Goal: Information Seeking & Learning: Learn about a topic

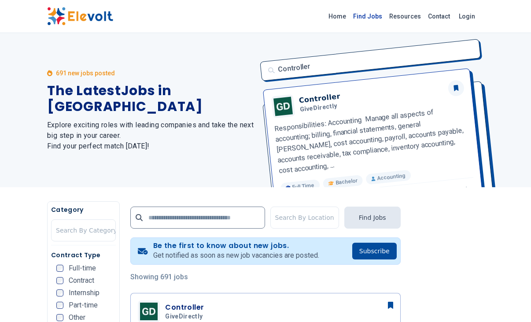
click at [382, 12] on link "Find Jobs" at bounding box center [368, 16] width 36 height 14
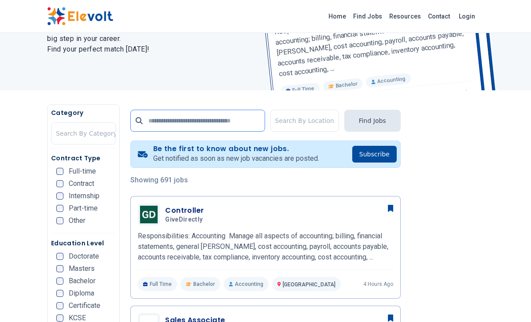
click at [170, 123] on input "text" at bounding box center [197, 121] width 134 height 22
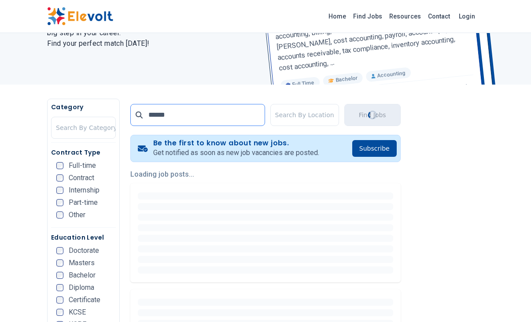
scroll to position [103, 0]
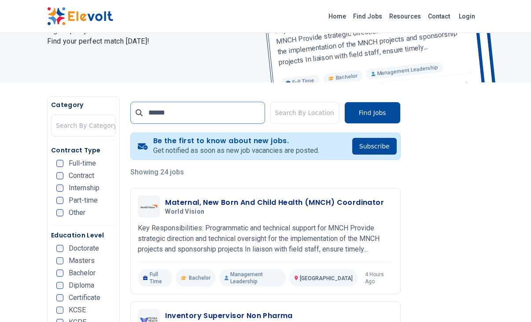
scroll to position [107, 0]
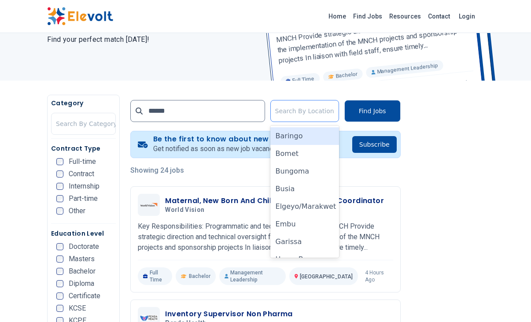
click at [306, 111] on div at bounding box center [304, 111] width 59 height 18
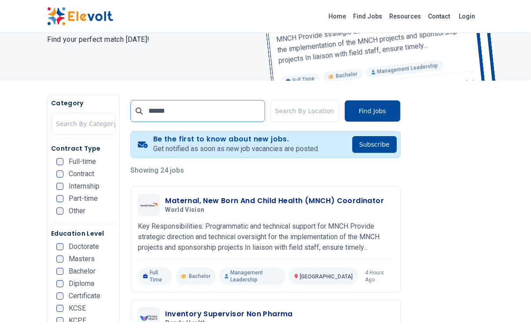
click at [184, 115] on input "******" at bounding box center [197, 111] width 134 height 22
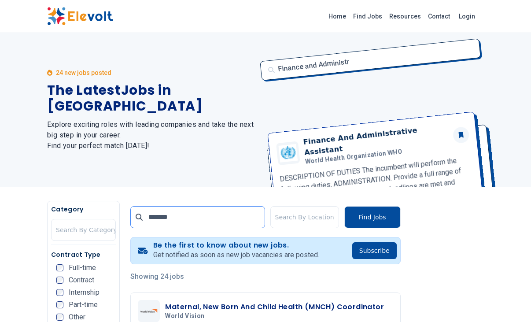
scroll to position [0, 0]
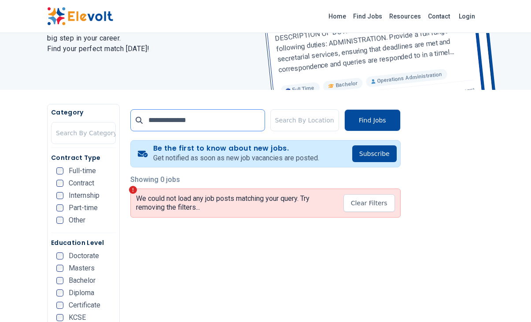
scroll to position [98, 0]
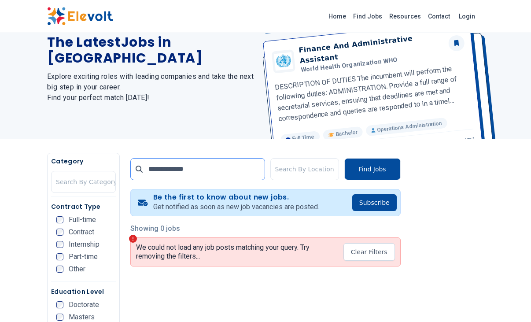
scroll to position [50, 0]
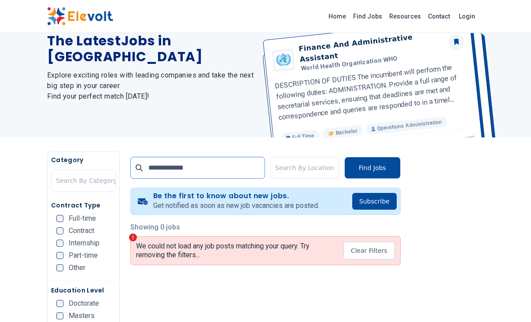
click at [196, 168] on input "**********" at bounding box center [197, 168] width 134 height 22
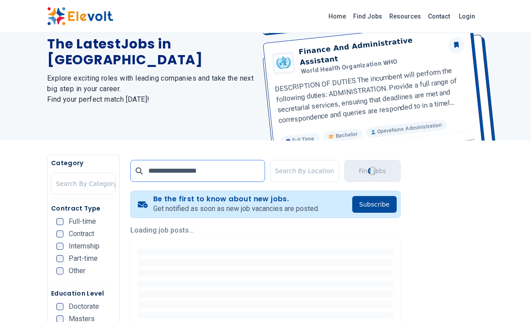
scroll to position [47, 0]
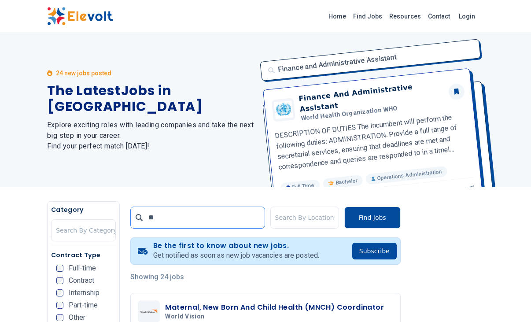
type input "*"
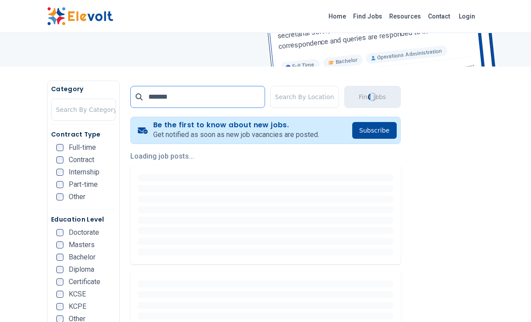
scroll to position [122, 0]
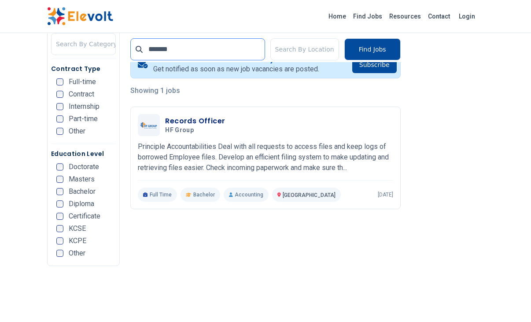
scroll to position [188, 0]
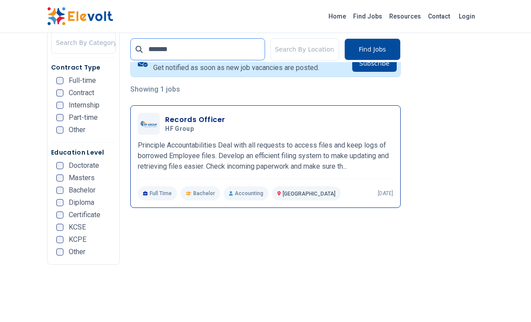
type input "*******"
click at [189, 115] on h3 "Records Officer" at bounding box center [195, 119] width 60 height 11
